Goal: Task Accomplishment & Management: Use online tool/utility

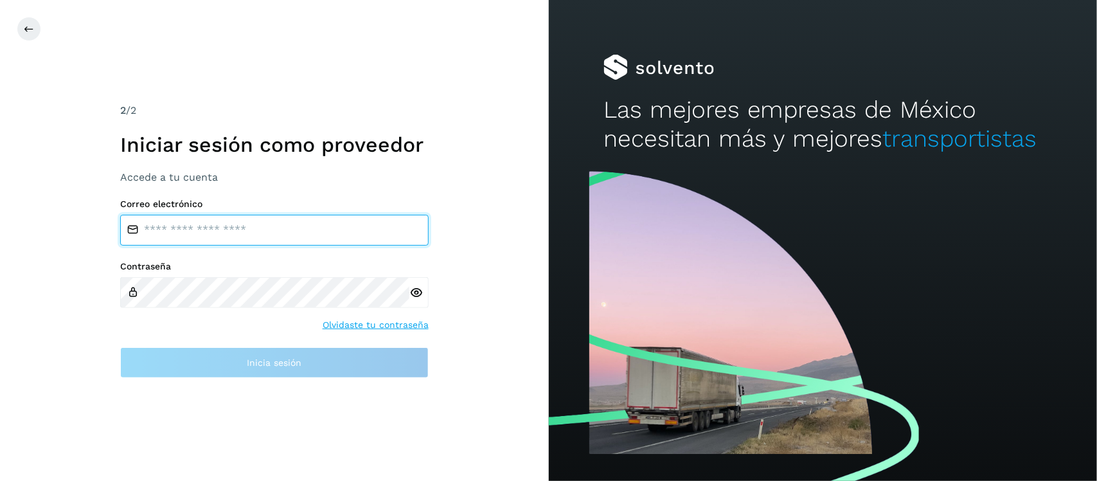
type input "**********"
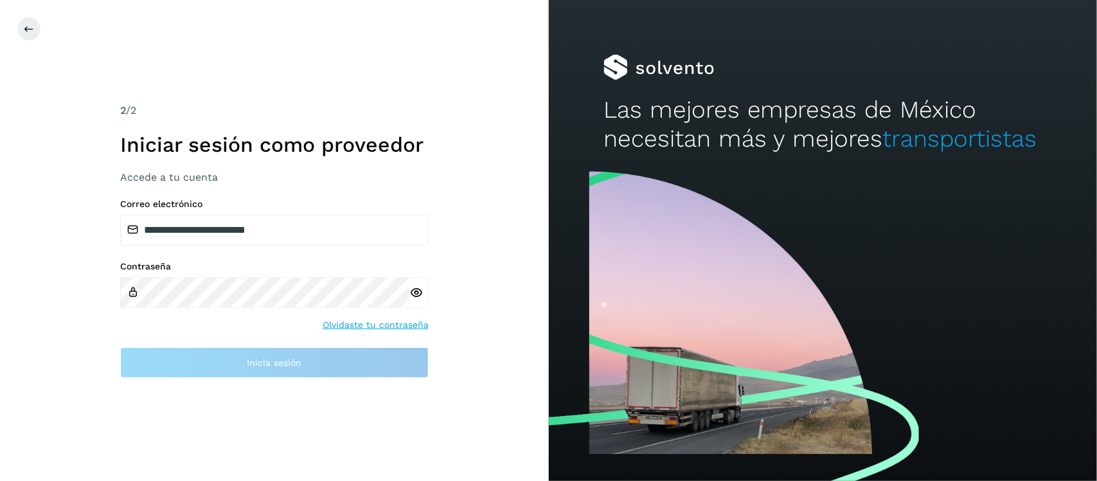
click at [416, 292] on icon at bounding box center [415, 292] width 13 height 13
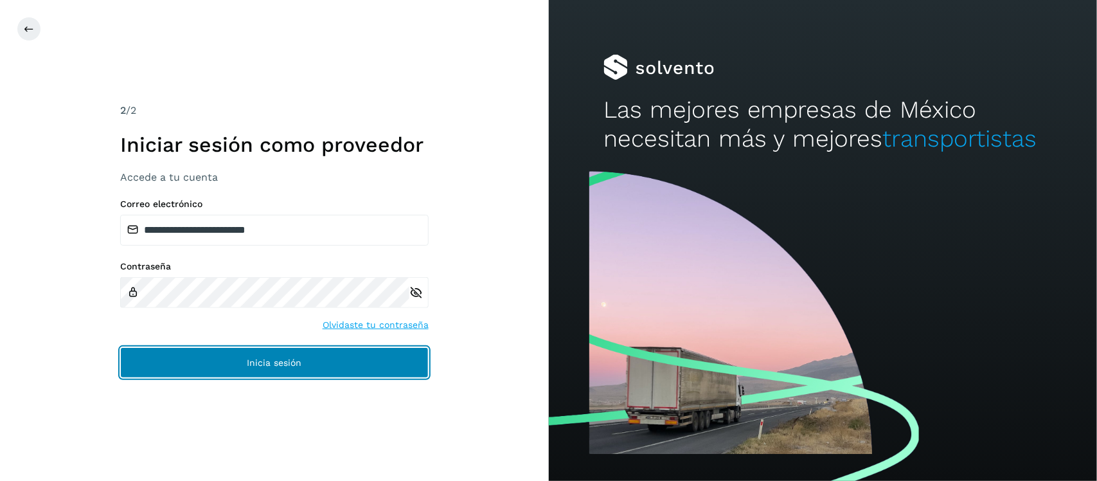
click at [296, 363] on span "Inicia sesión" at bounding box center [274, 362] width 55 height 9
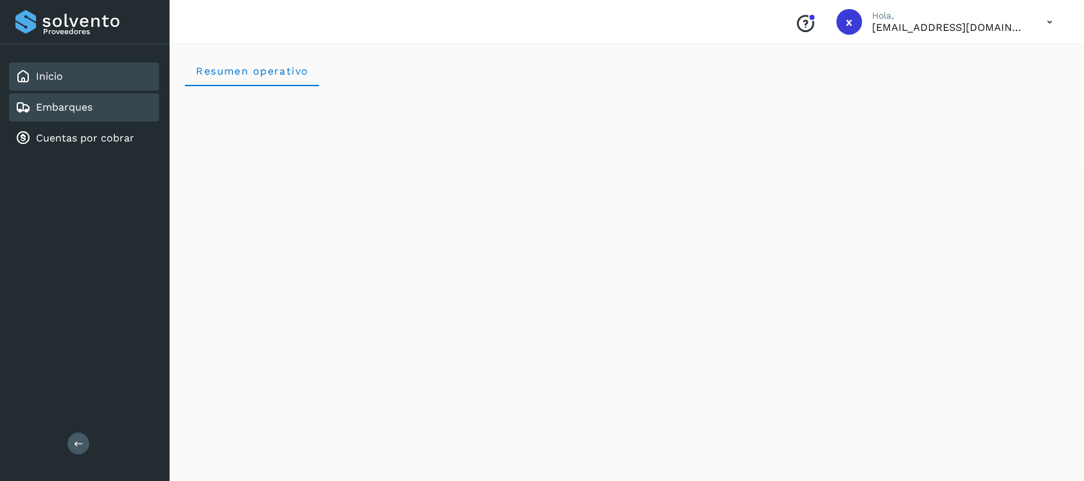
click at [89, 107] on link "Embarques" at bounding box center [64, 107] width 57 height 12
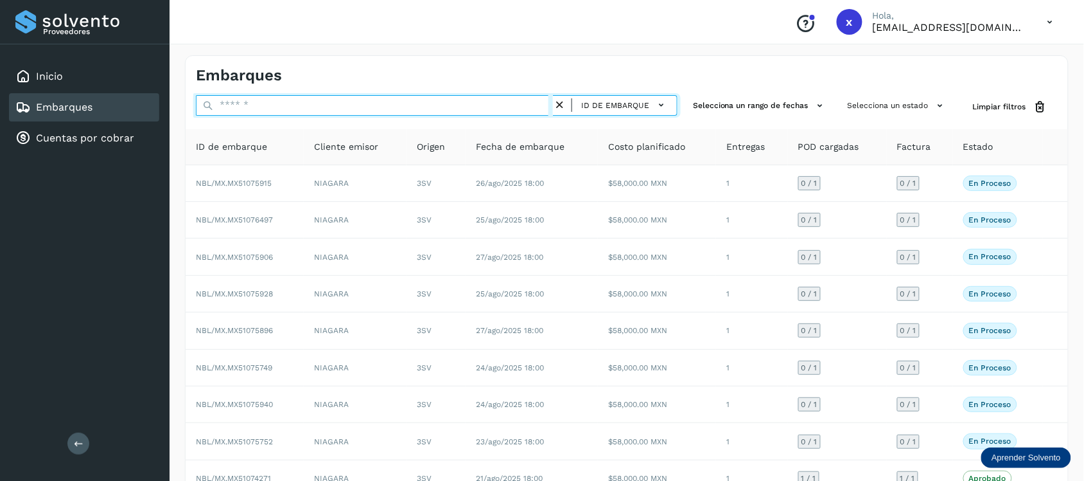
click at [267, 106] on input "text" at bounding box center [374, 105] width 357 height 21
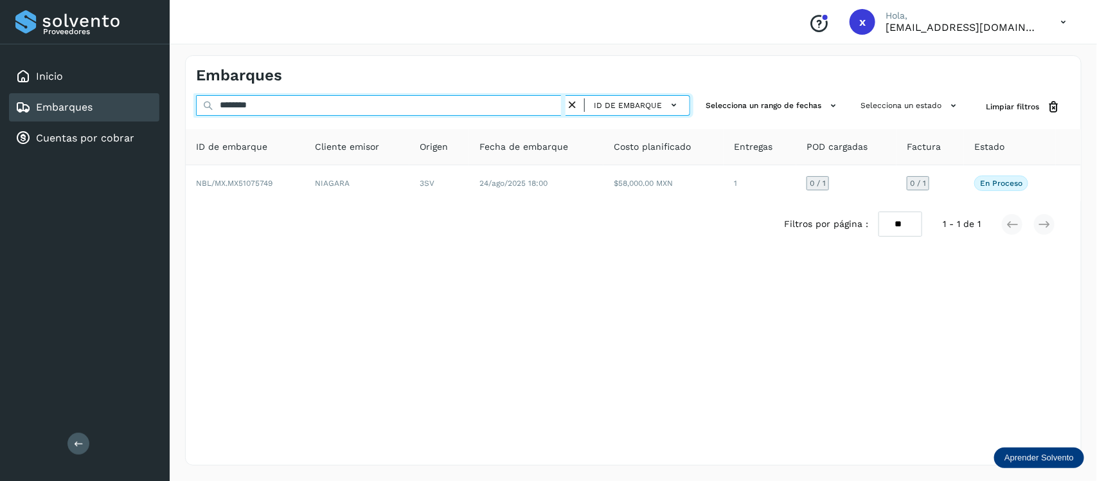
type input "********"
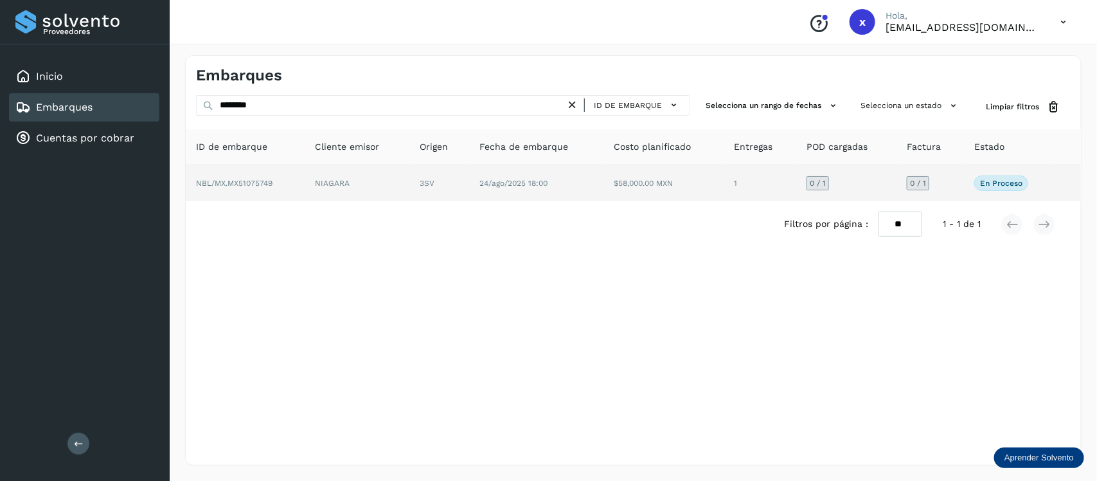
click at [264, 181] on span "NBL/MX.MX51075749" at bounding box center [234, 183] width 76 height 9
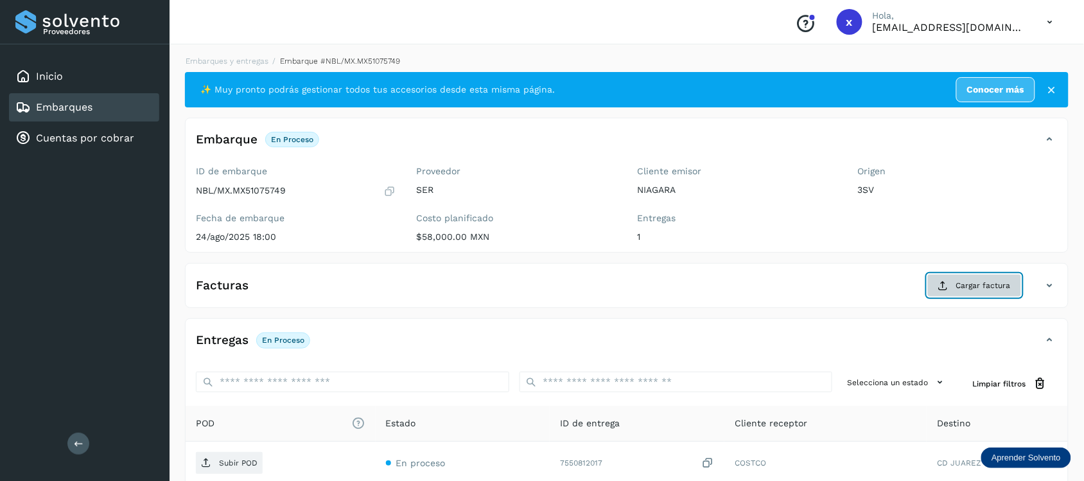
click at [959, 287] on span "Cargar factura" at bounding box center [984, 285] width 55 height 12
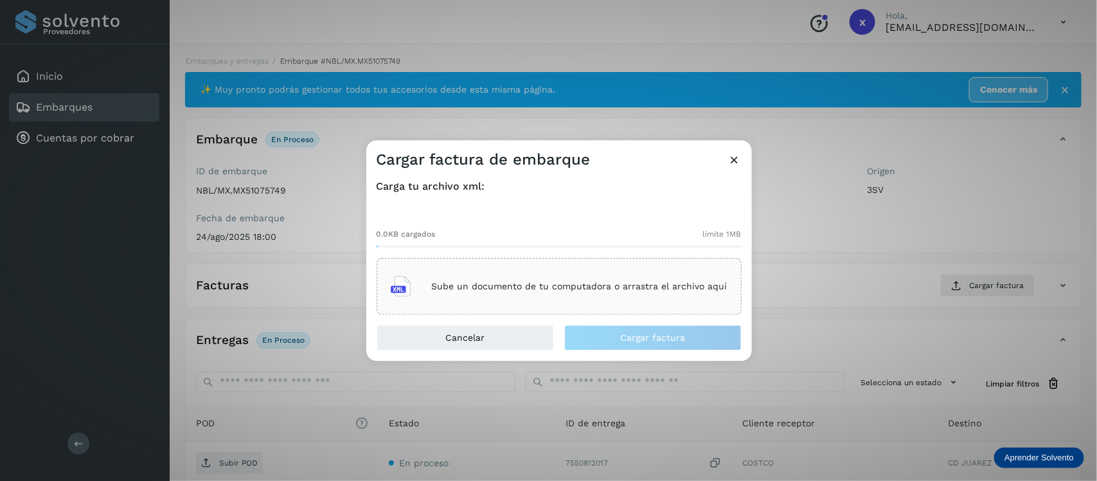
click at [630, 270] on div "Sube un documento de tu computadora o arrastra el archivo aquí" at bounding box center [559, 286] width 337 height 35
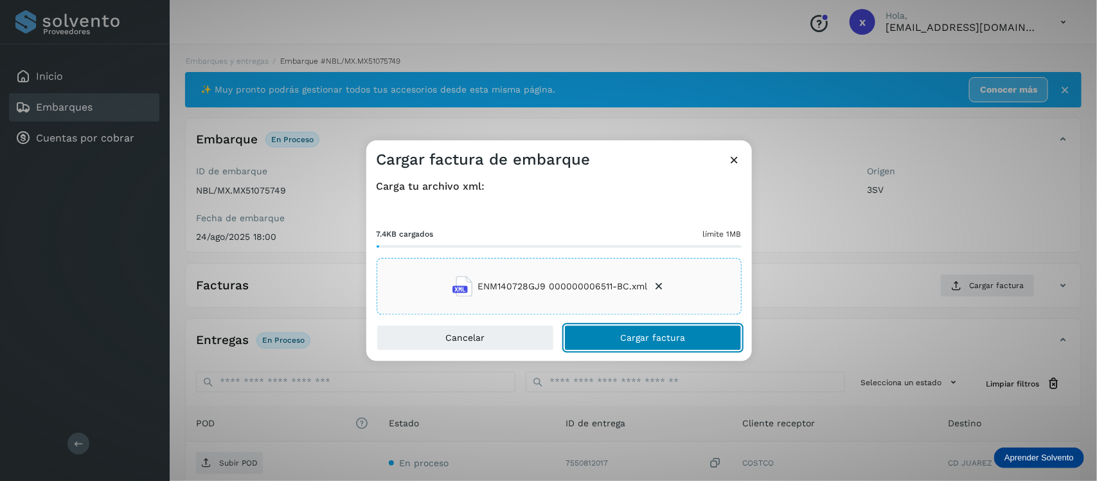
click at [663, 336] on span "Cargar factura" at bounding box center [652, 337] width 65 height 9
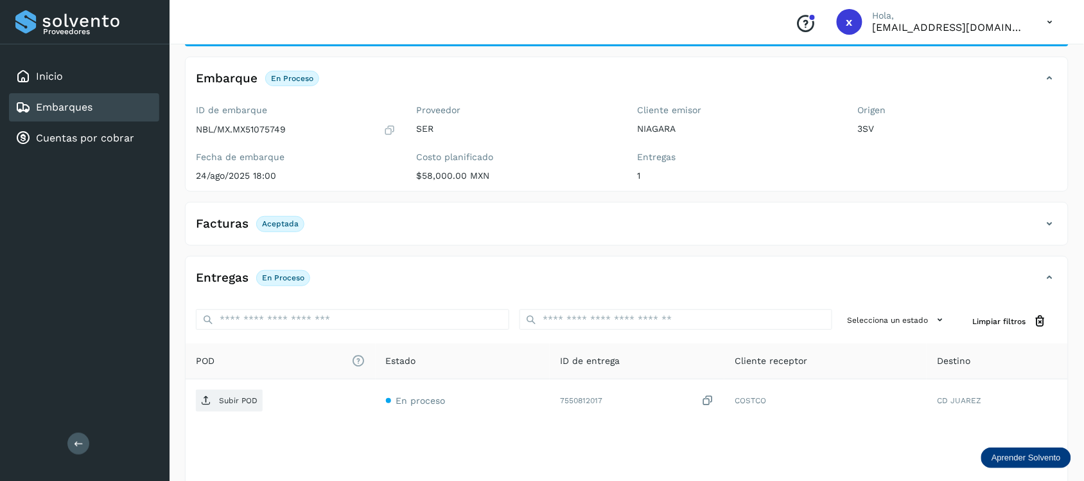
scroll to position [128, 0]
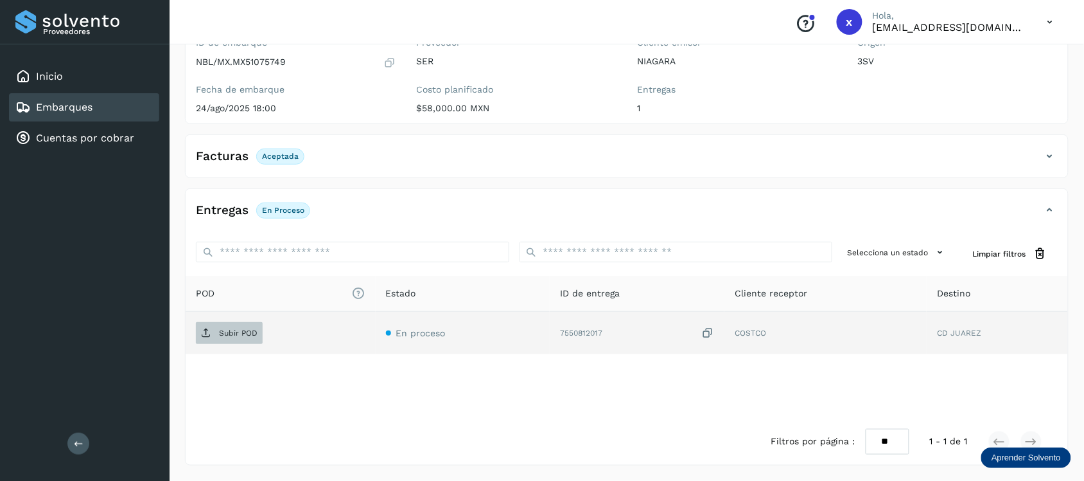
click at [251, 337] on p "Subir POD" at bounding box center [238, 332] width 39 height 9
